Goal: Transaction & Acquisition: Purchase product/service

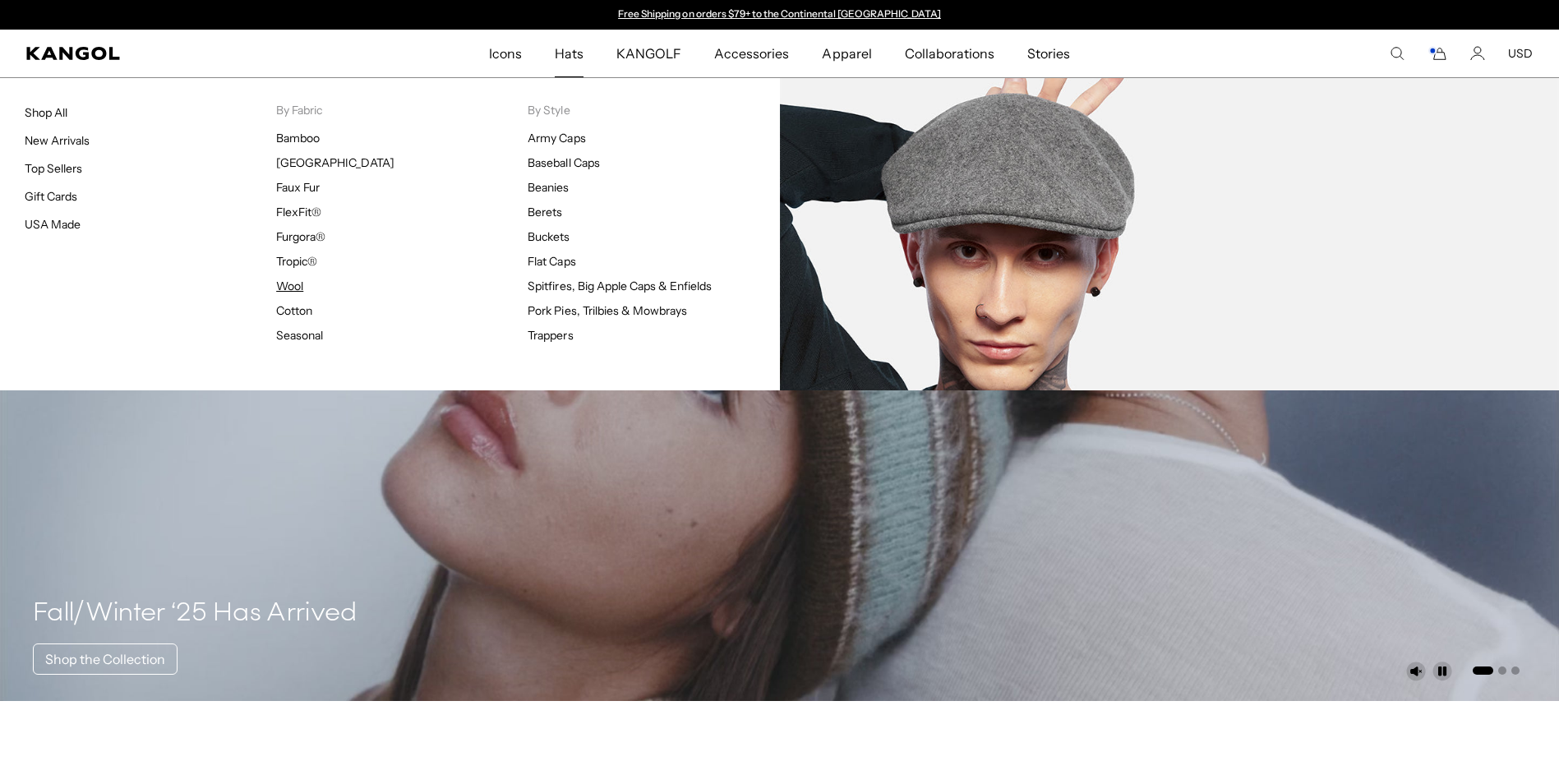
click at [291, 283] on link "Wool" at bounding box center [290, 285] width 27 height 15
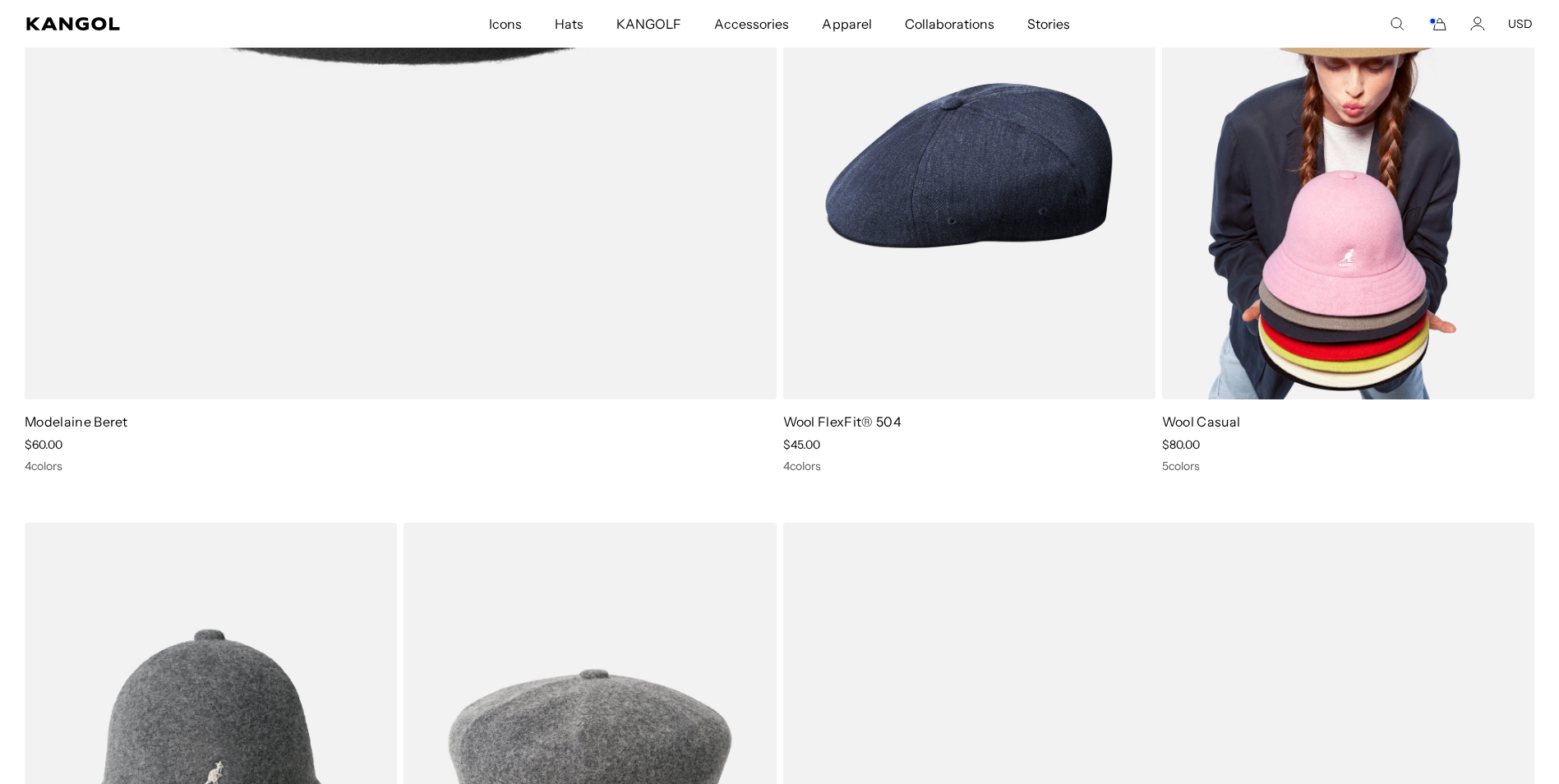
click at [1355, 238] on img at bounding box center [1348, 166] width 373 height 467
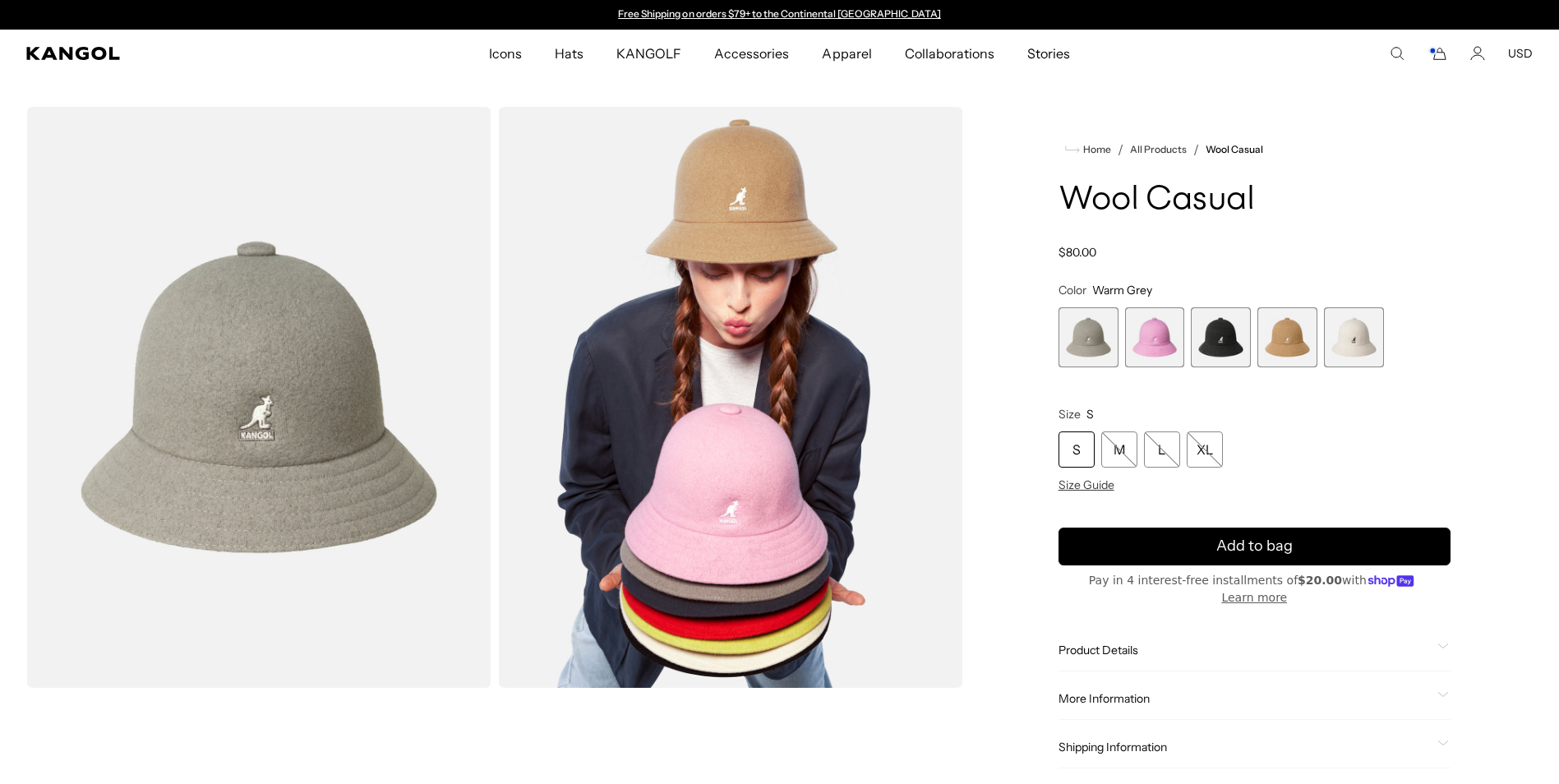
click at [1281, 324] on span "4 of 5" at bounding box center [1288, 337] width 60 height 60
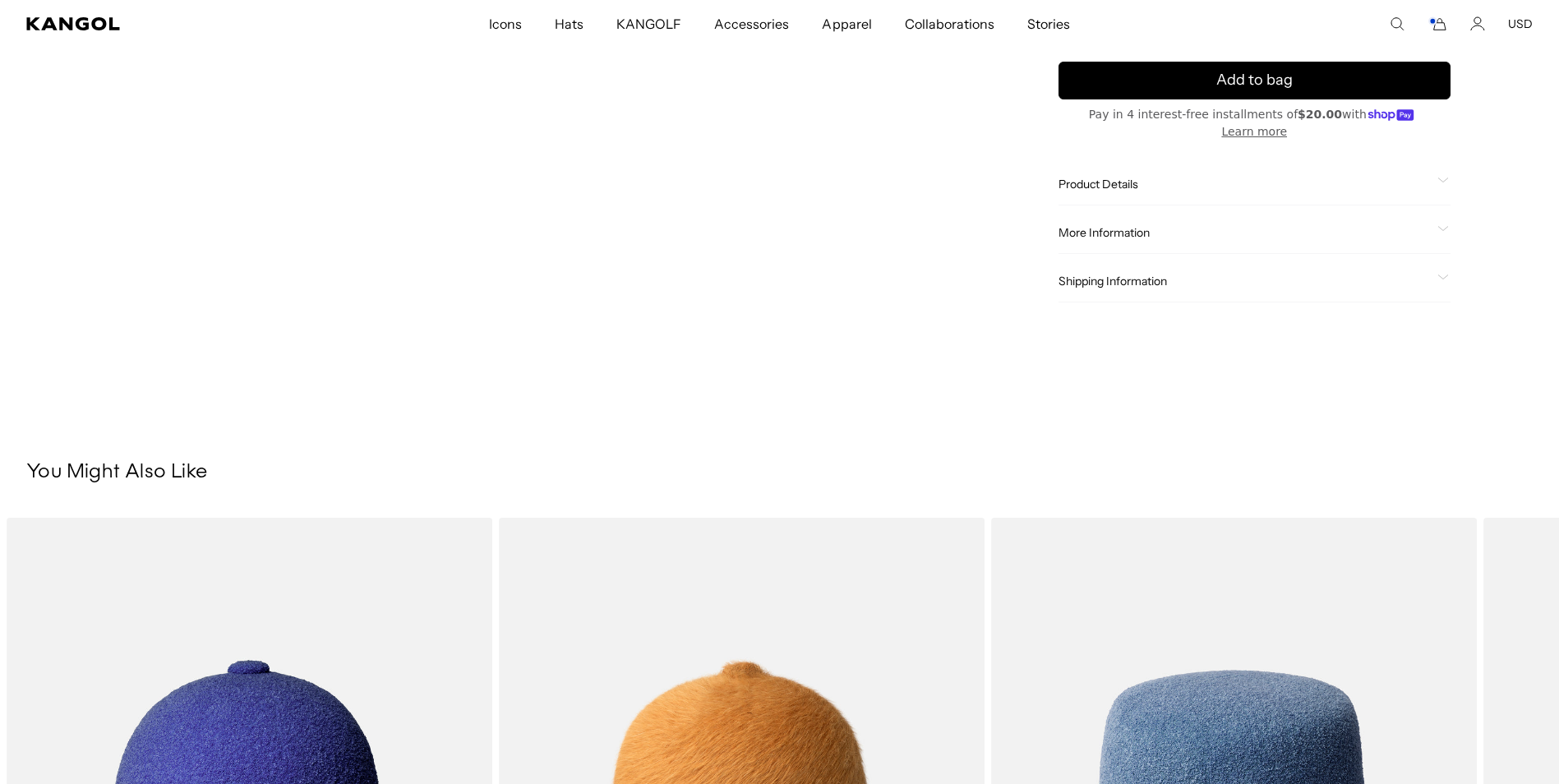
scroll to position [986, 0]
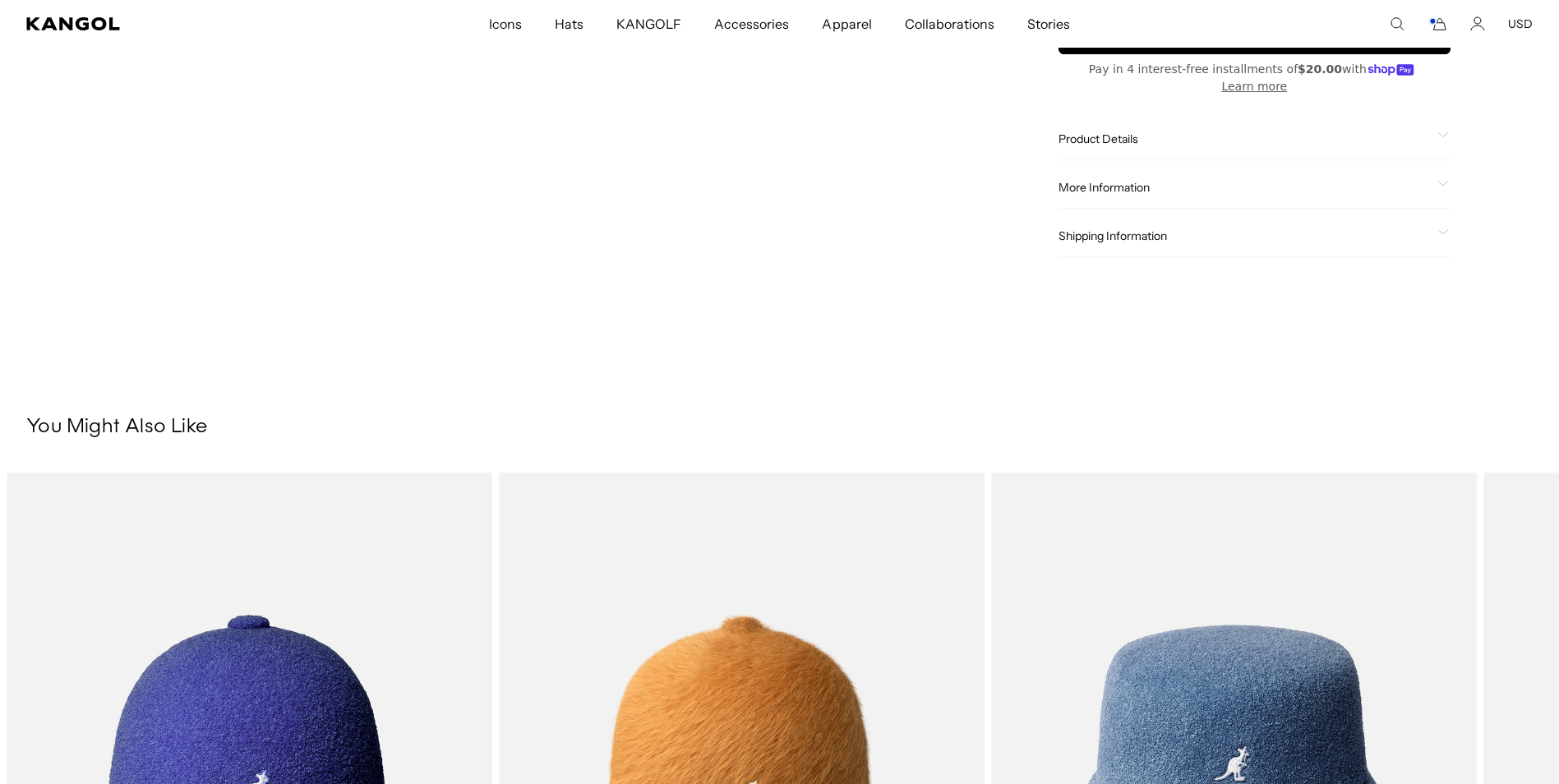
click at [1441, 134] on icon at bounding box center [1443, 134] width 10 height 4
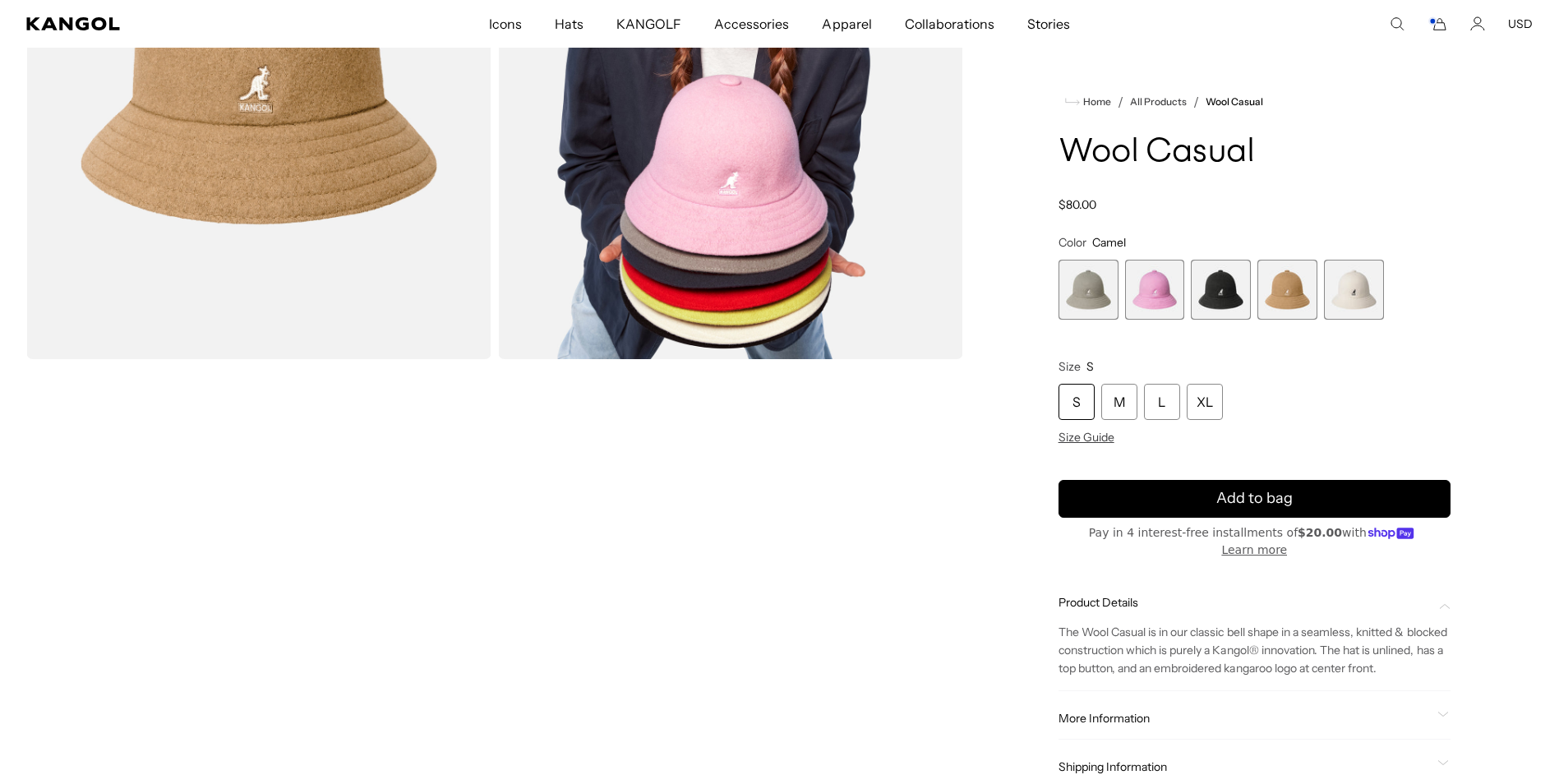
scroll to position [0, 338]
